Goal: Register for event/course: Sign up to attend an event or enroll in a course

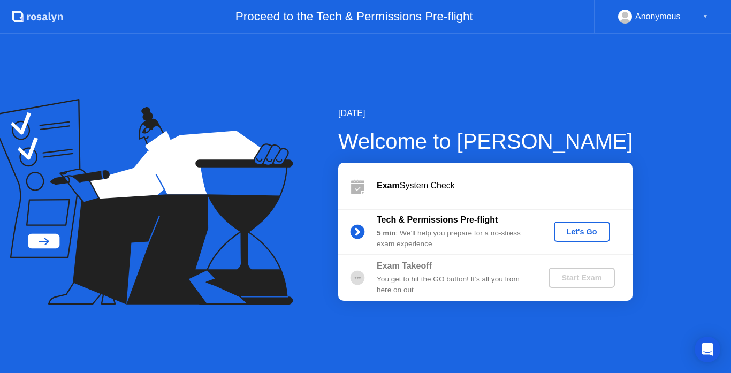
click at [304, 277] on div "[DATE] Welcome to [PERSON_NAME] Exam System Check Tech & Permissions Pre-flight…" at bounding box center [468, 204] width 329 height 194
click at [568, 231] on div "Let's Go" at bounding box center [582, 232] width 48 height 9
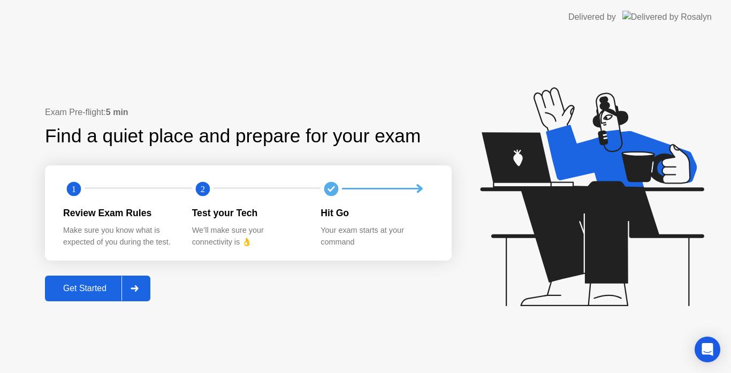
click at [73, 285] on div "Get Started" at bounding box center [84, 289] width 73 height 10
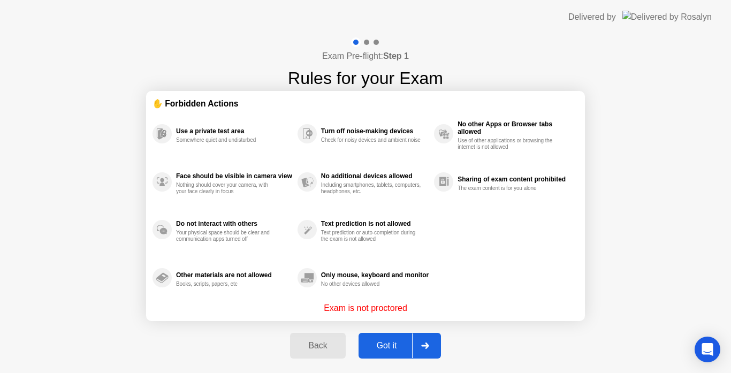
click at [392, 351] on div "Got it" at bounding box center [387, 346] width 50 height 10
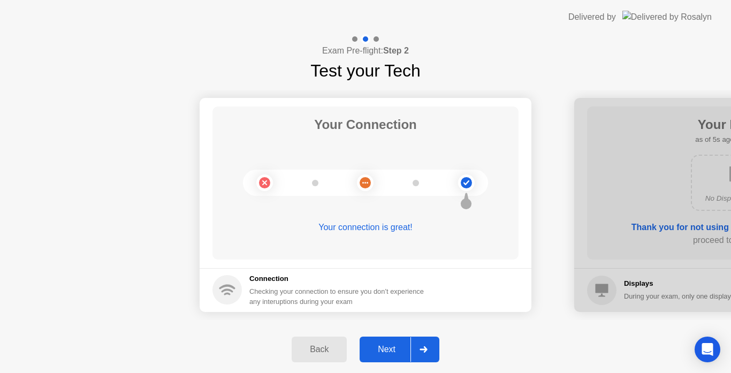
click at [311, 69] on h1 "Test your Tech" at bounding box center [366, 71] width 110 height 26
click at [388, 350] on div "Next" at bounding box center [387, 350] width 48 height 10
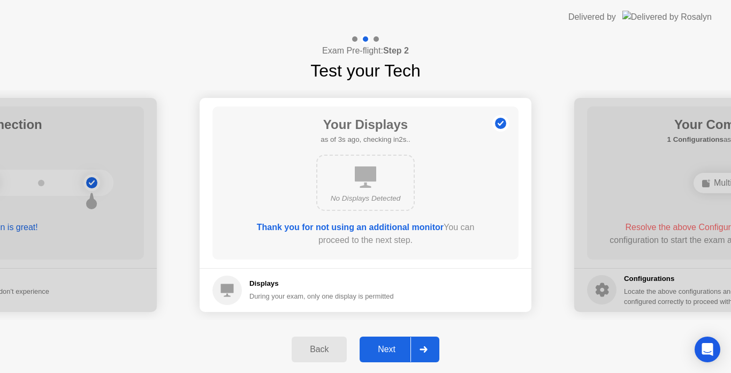
click at [388, 350] on div "Next" at bounding box center [387, 350] width 48 height 10
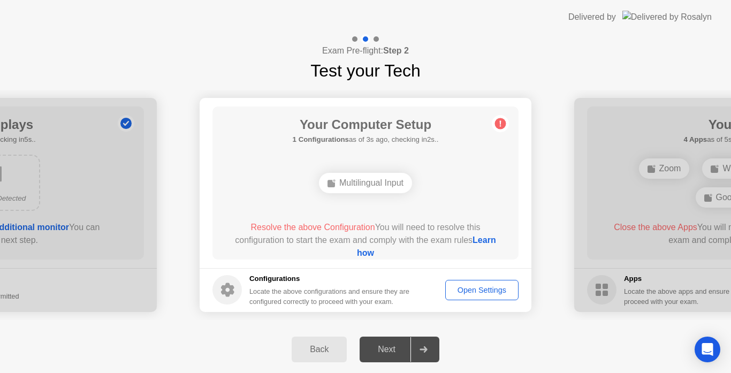
click at [226, 322] on div "Your Connection Your connection is great! Connection Checking your connection t…" at bounding box center [365, 205] width 731 height 243
click at [254, 217] on div "Your Computer Setup 1 Configurations as of 0s ago, checking in5s.. Multilingual…" at bounding box center [366, 183] width 306 height 153
click at [475, 291] on div "Open Settings" at bounding box center [482, 290] width 66 height 9
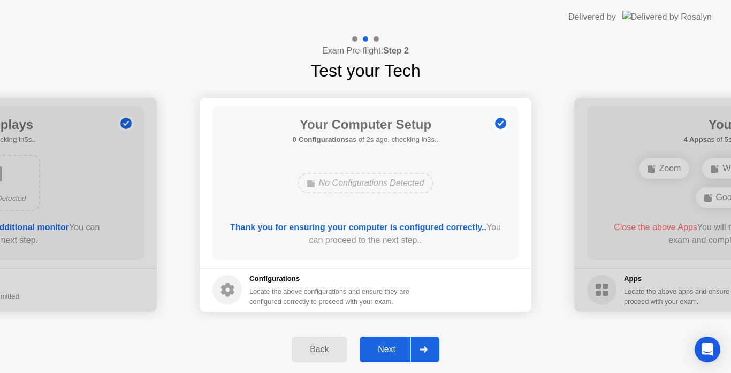
click at [395, 352] on div "Next" at bounding box center [387, 350] width 48 height 10
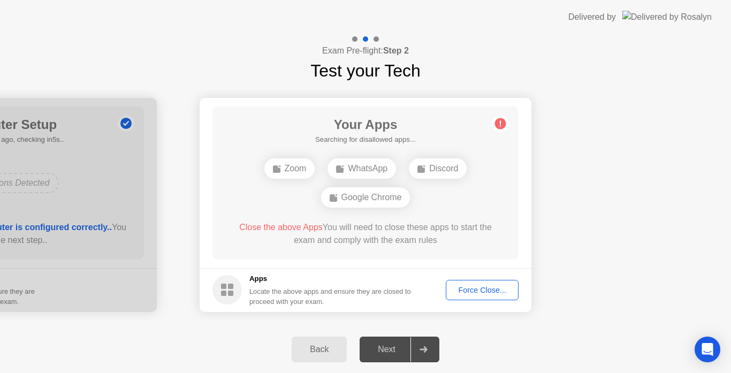
click at [474, 288] on div "Force Close..." at bounding box center [482, 290] width 65 height 9
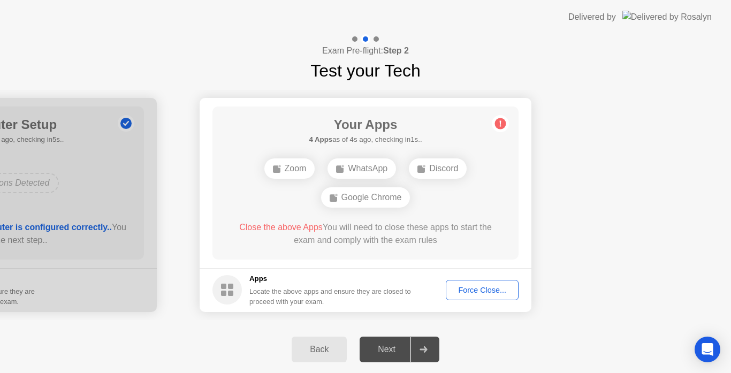
click at [473, 290] on div "Force Close..." at bounding box center [482, 290] width 65 height 9
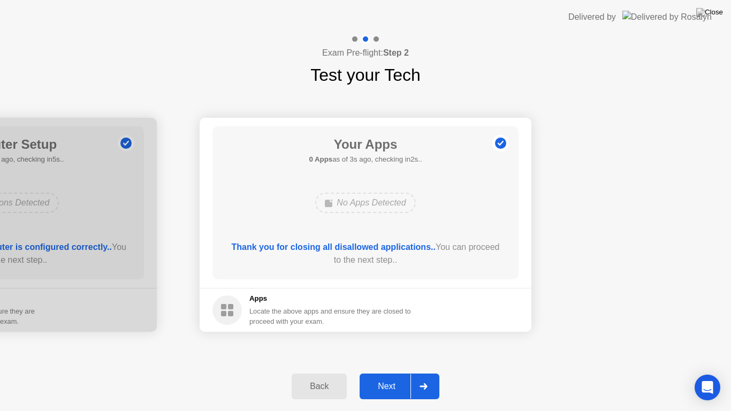
click at [397, 373] on div "Next" at bounding box center [387, 387] width 48 height 10
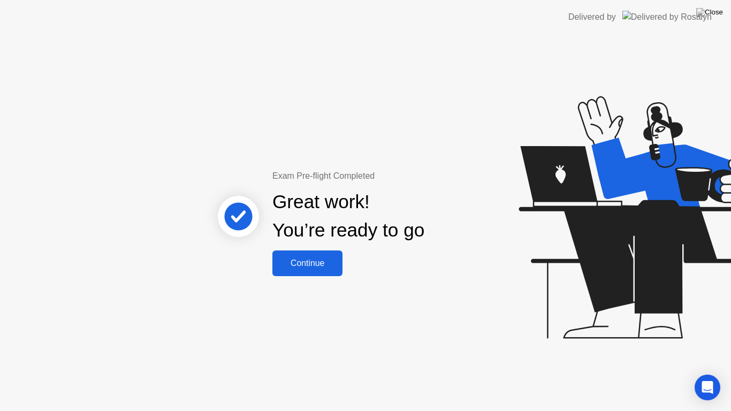
click at [292, 268] on div "Continue" at bounding box center [308, 264] width 64 height 10
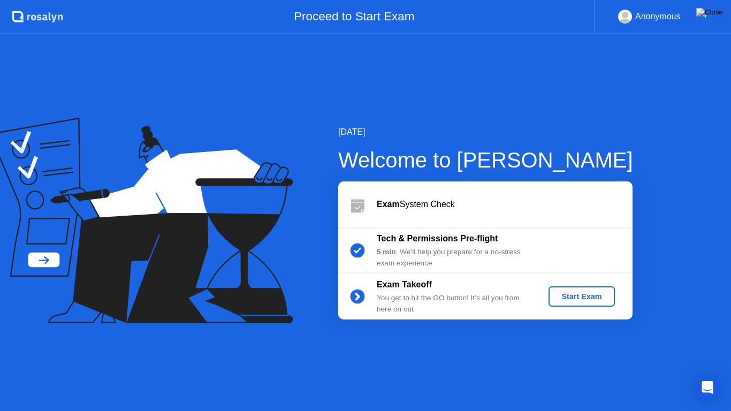
click at [419, 249] on div "5 min : We’ll help you prepare for a no-stress exam experience" at bounding box center [454, 258] width 154 height 22
drag, startPoint x: 96, startPoint y: 47, endPoint x: 221, endPoint y: 86, distance: 130.7
click at [221, 86] on div "[DATE] Welcome to [PERSON_NAME] Exam System Check Tech & Permissions Pre-flight…" at bounding box center [365, 222] width 731 height 377
click at [566, 301] on div "Start Exam" at bounding box center [581, 296] width 57 height 9
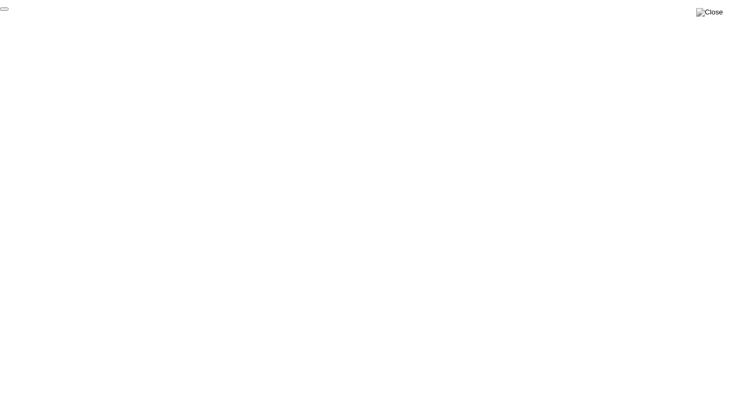
click div "End Proctoring Session"
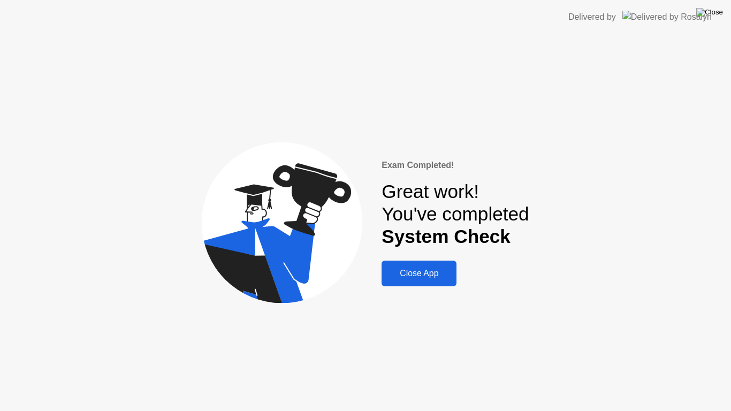
click at [715, 14] on img at bounding box center [710, 12] width 27 height 9
click at [406, 274] on div "Close App" at bounding box center [419, 274] width 69 height 10
